Goal: Task Accomplishment & Management: Complete application form

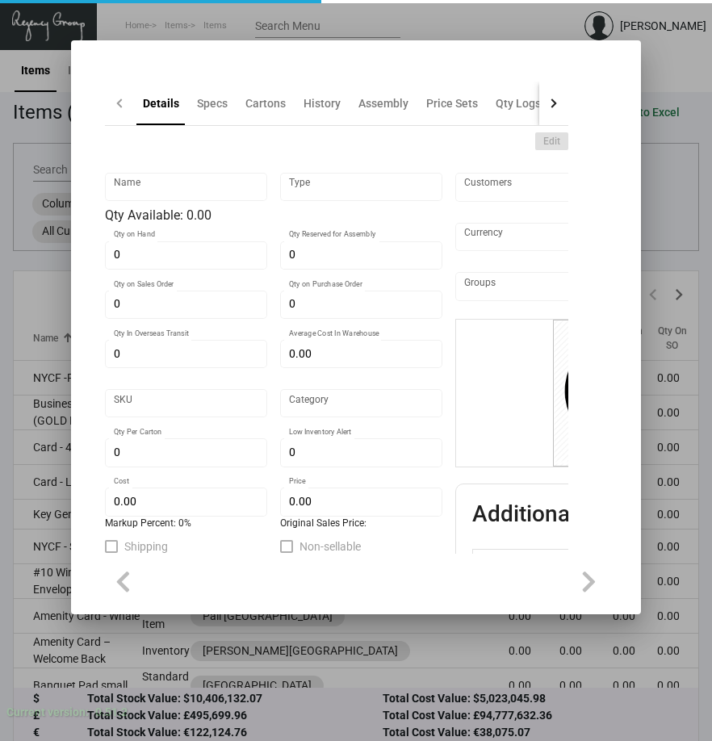
type input "Key Card"
type input "Inventory"
type input "$ 0.173"
type input "Standard"
type input "1,000"
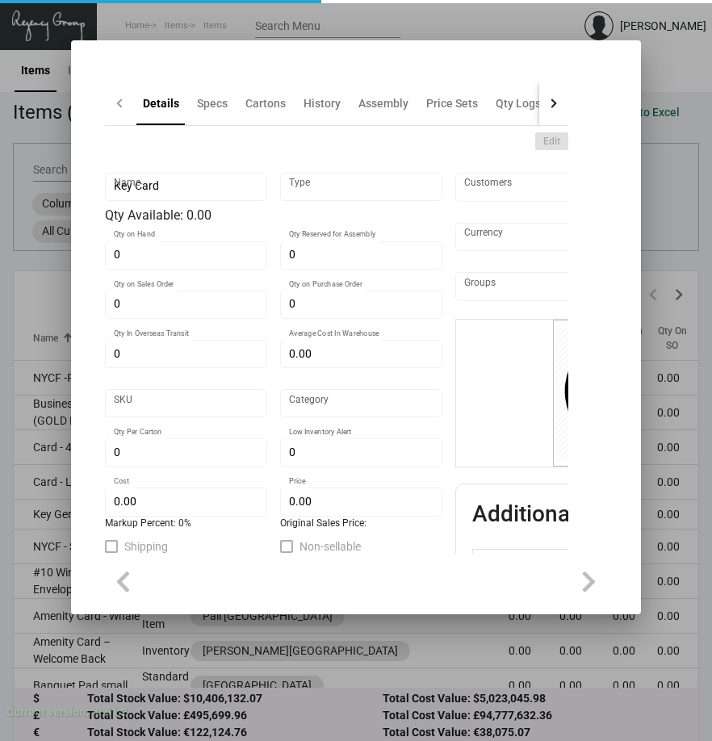
type input "$ 0.157"
type input "$ 0.275"
checkbox input "true"
type input "United States Dollar $"
